Goal: Answer question/provide support: Share knowledge or assist other users

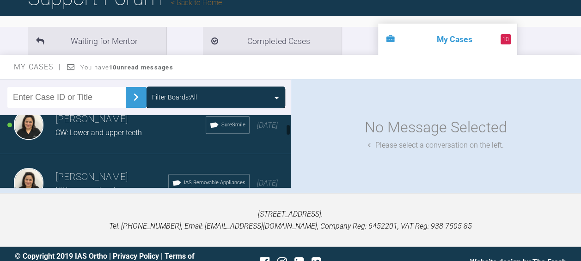
scroll to position [189, 0]
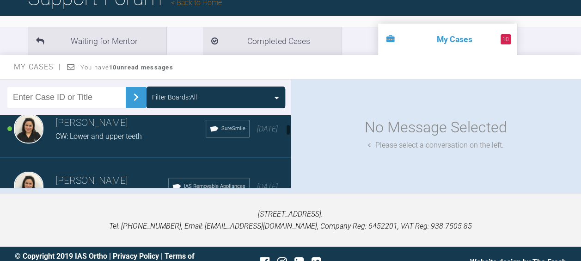
click at [74, 129] on h3 "[PERSON_NAME]" at bounding box center [130, 123] width 150 height 16
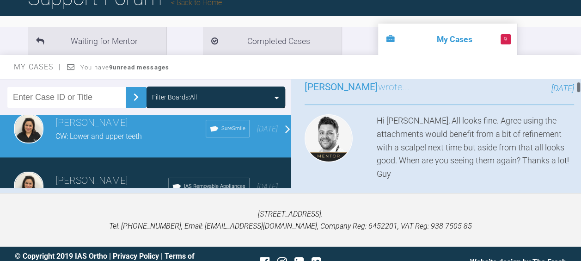
scroll to position [101, 0]
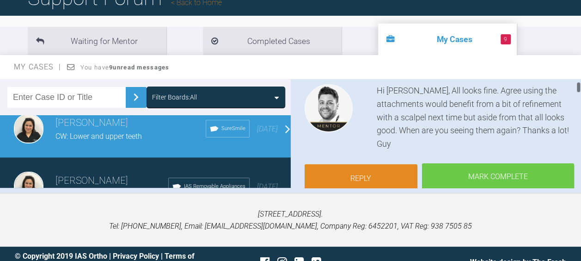
click at [352, 166] on link "Reply" at bounding box center [361, 178] width 113 height 29
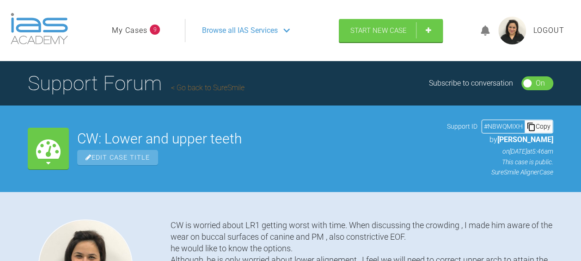
click at [251, 29] on span "Browse all IAS Services" at bounding box center [240, 31] width 76 height 12
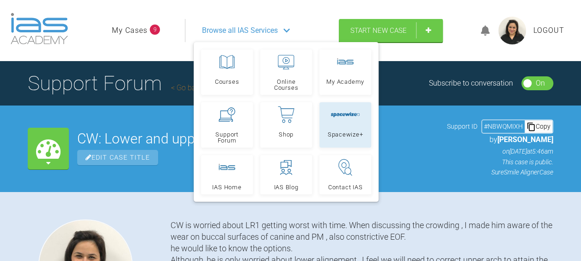
click at [323, 145] on link "Spacewize+" at bounding box center [346, 124] width 52 height 45
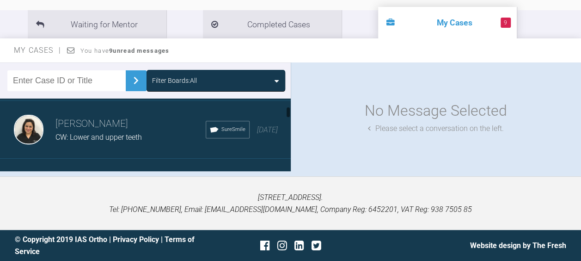
scroll to position [168, 0]
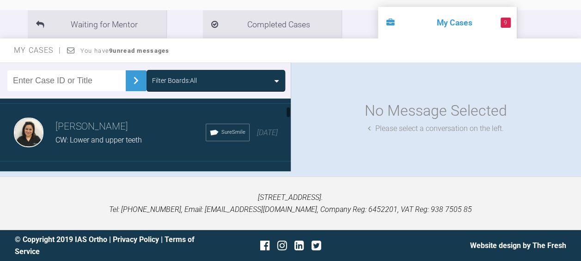
click at [74, 136] on span "CW: Lower and upper teeth" at bounding box center [98, 140] width 86 height 9
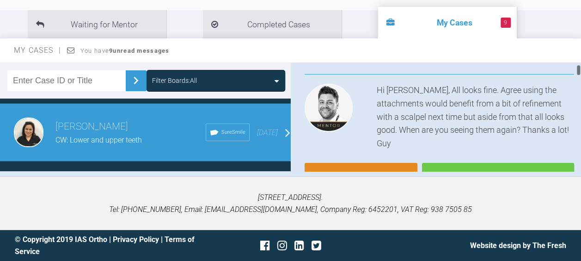
scroll to position [87, 0]
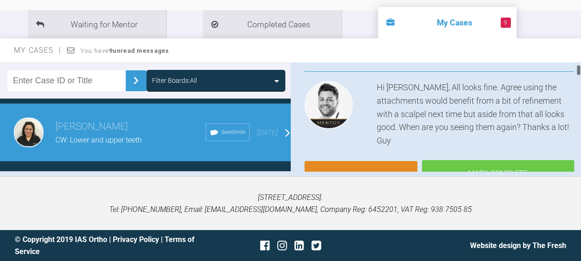
click at [350, 161] on link "Reply" at bounding box center [361, 175] width 113 height 29
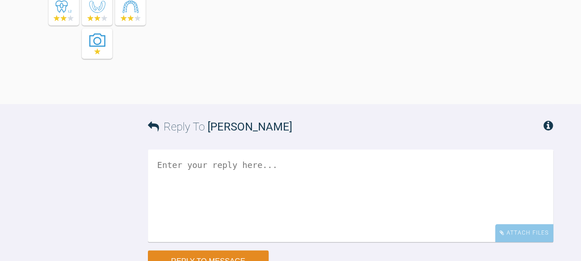
scroll to position [3745, 0]
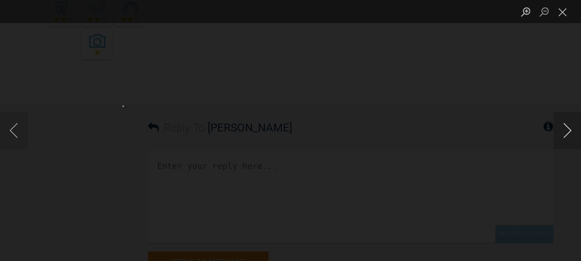
click at [569, 130] on button "Next image" at bounding box center [568, 130] width 28 height 37
click at [568, 128] on button "Next image" at bounding box center [568, 130] width 28 height 37
click at [568, 129] on button "Next image" at bounding box center [568, 130] width 28 height 37
click at [561, 9] on button "Close lightbox" at bounding box center [563, 12] width 18 height 16
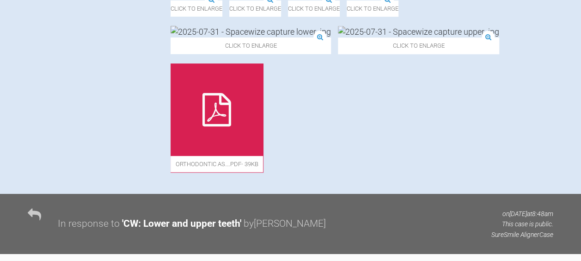
scroll to position [415, 0]
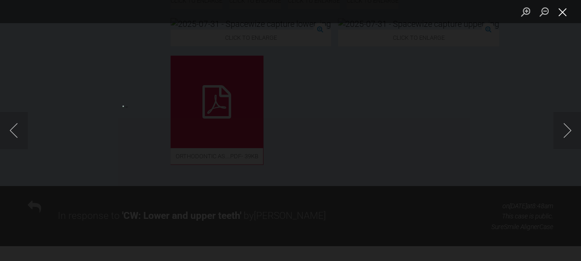
click at [561, 12] on button "Close lightbox" at bounding box center [563, 12] width 18 height 16
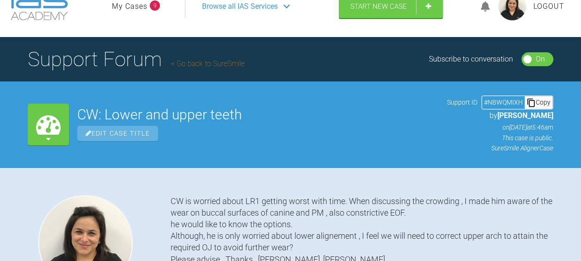
scroll to position [0, 0]
